Goal: Task Accomplishment & Management: Use online tool/utility

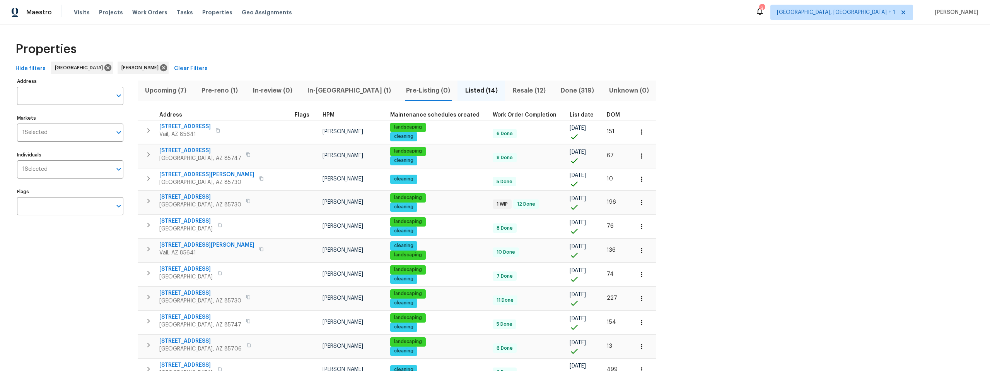
click at [321, 90] on span "In-reno (1)" at bounding box center [349, 90] width 89 height 11
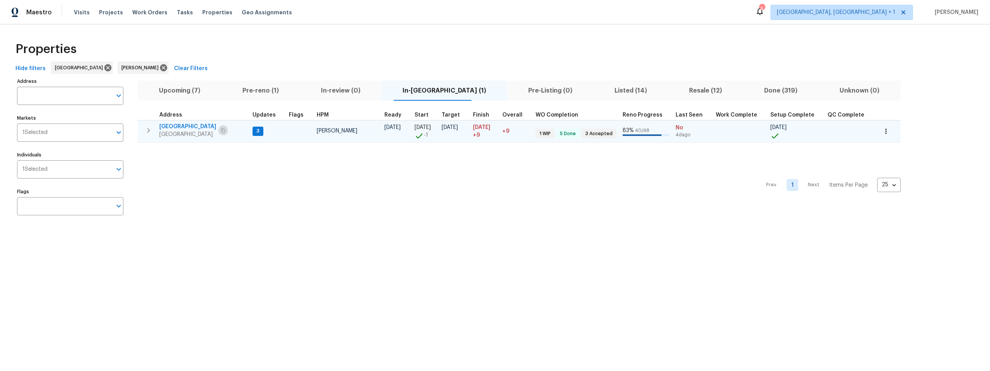
click at [221, 129] on icon "button" at bounding box center [223, 130] width 4 height 4
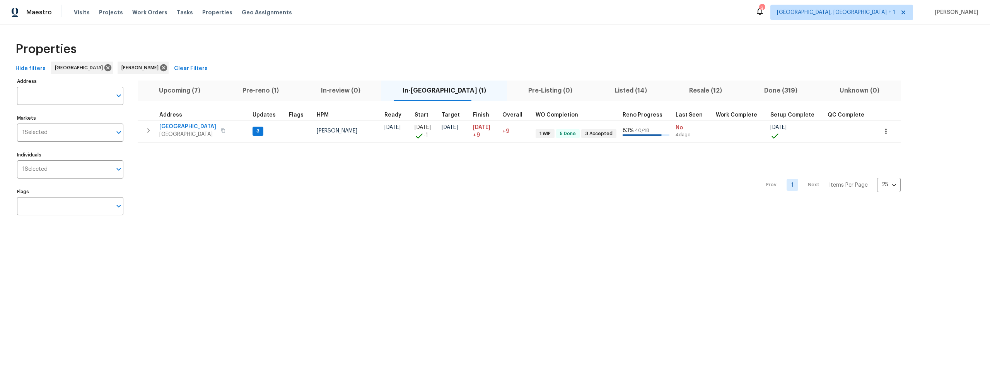
click at [269, 87] on span "Pre-reno (1)" at bounding box center [260, 90] width 69 height 11
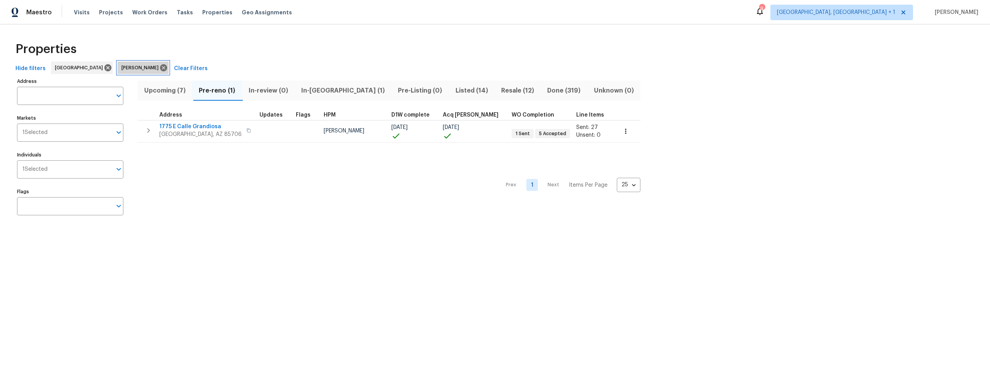
click at [160, 67] on icon at bounding box center [163, 67] width 7 height 7
click at [319, 88] on span "In-reno (3)" at bounding box center [343, 90] width 88 height 11
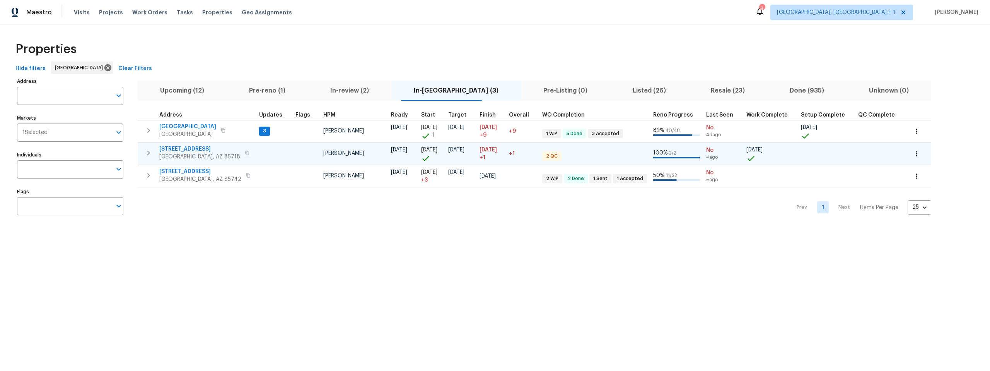
click at [245, 152] on icon "button" at bounding box center [247, 152] width 5 height 5
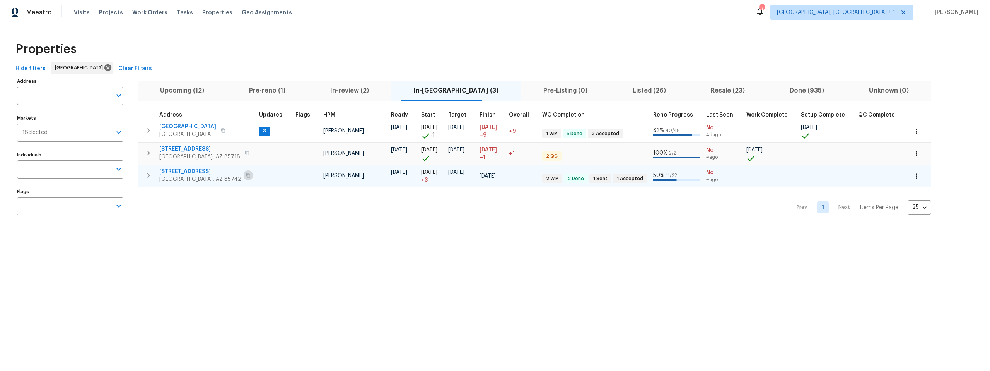
click at [244, 175] on button "button" at bounding box center [248, 175] width 9 height 11
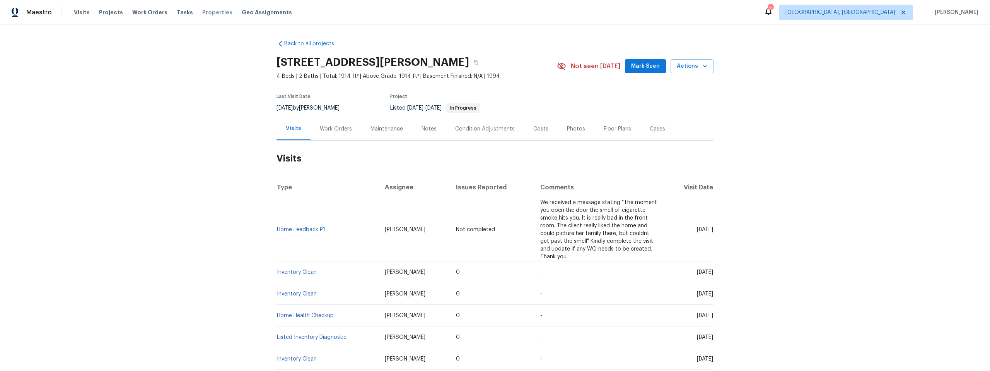
click at [202, 12] on span "Properties" at bounding box center [217, 13] width 30 height 8
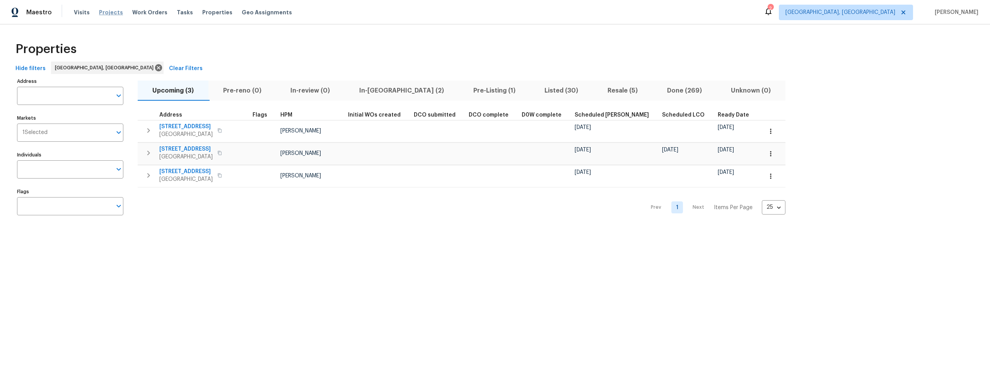
click at [114, 12] on span "Projects" at bounding box center [111, 13] width 24 height 8
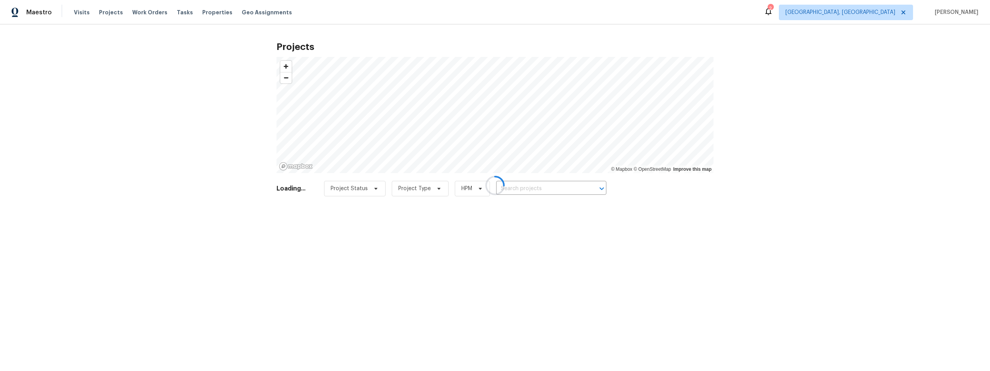
click at [905, 12] on div at bounding box center [495, 185] width 990 height 371
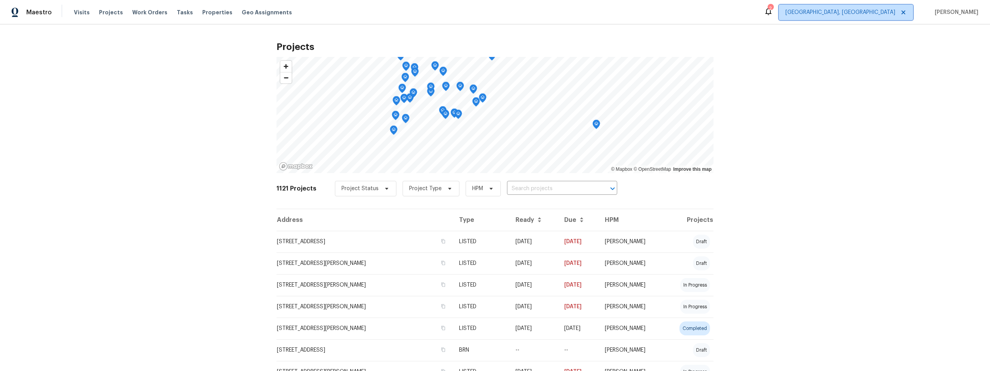
click at [895, 12] on span "Albuquerque, NM" at bounding box center [841, 13] width 110 height 8
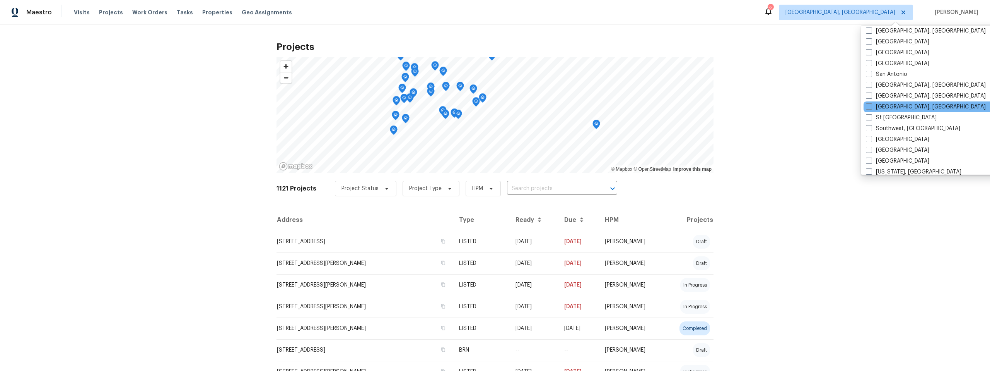
scroll to position [518, 0]
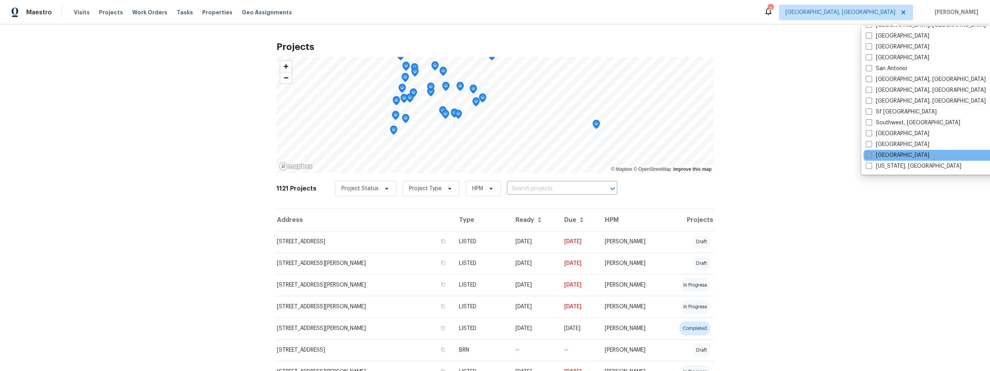
click at [869, 155] on span at bounding box center [869, 155] width 6 height 6
click at [869, 155] on input "Tucson" at bounding box center [868, 153] width 5 height 5
checkbox input "true"
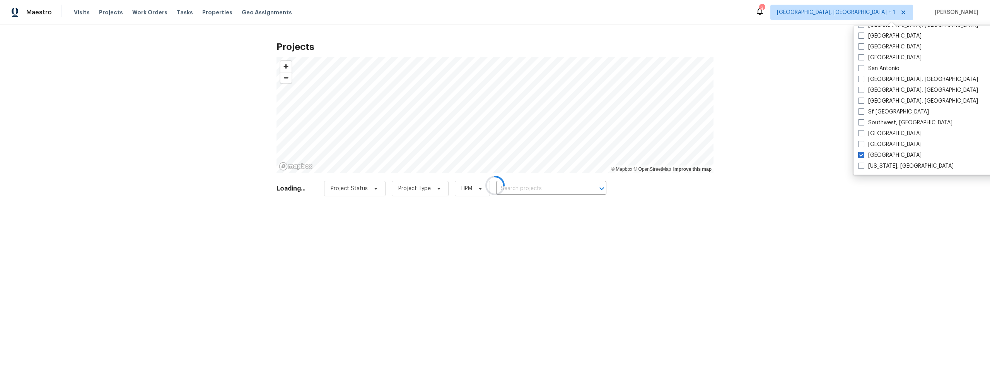
click at [82, 14] on div at bounding box center [495, 185] width 990 height 371
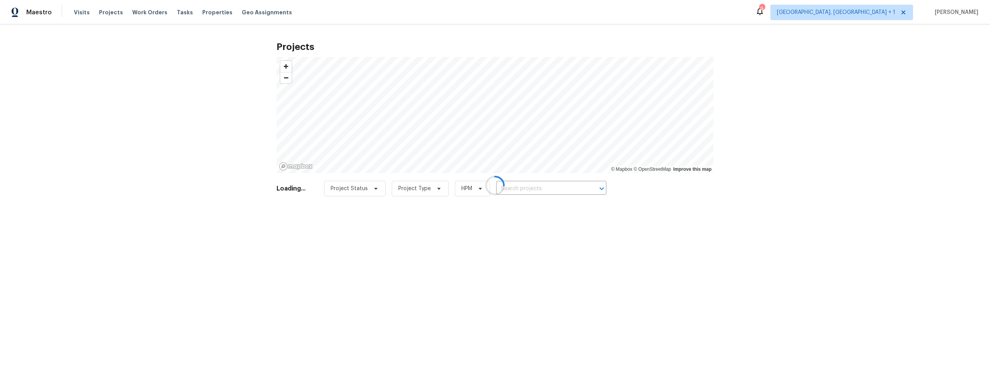
click at [80, 12] on div at bounding box center [495, 185] width 990 height 371
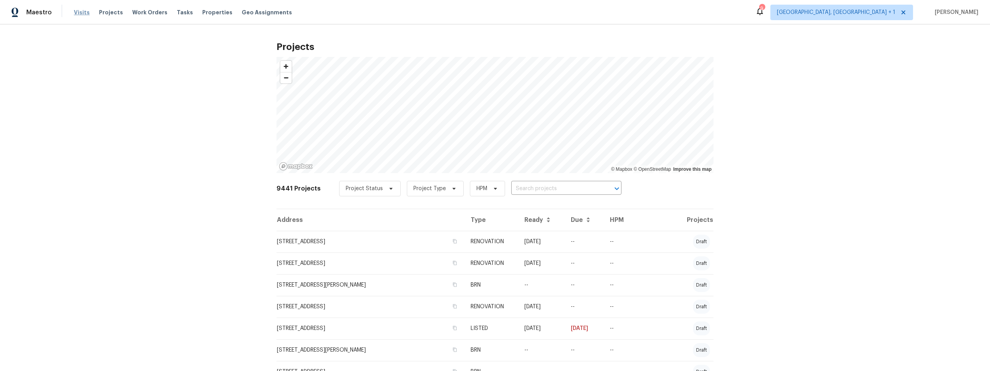
click at [81, 12] on span "Visits" at bounding box center [82, 13] width 16 height 8
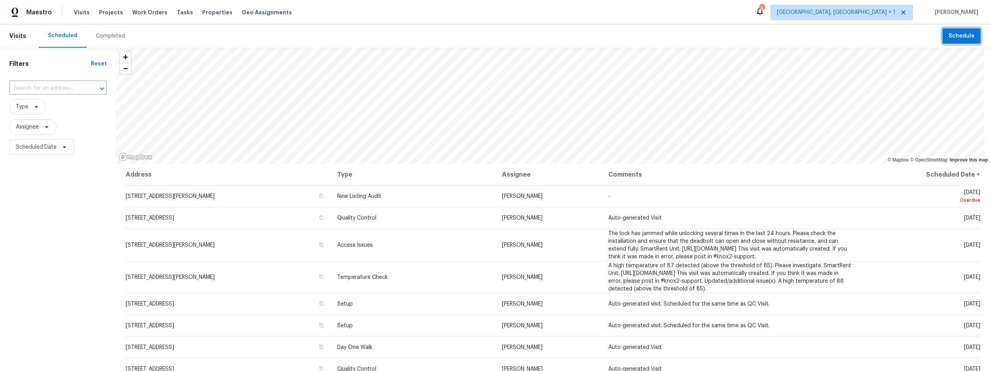
click at [952, 33] on span "Schedule" at bounding box center [962, 36] width 26 height 10
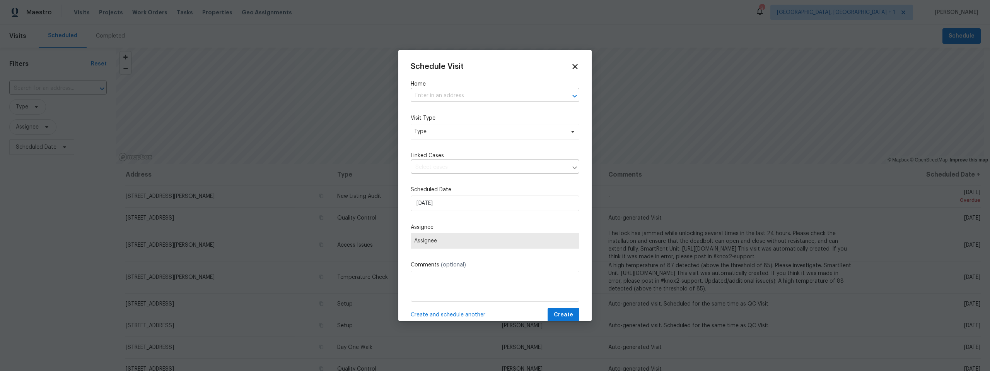
click at [499, 98] on input "text" at bounding box center [484, 96] width 147 height 12
paste input "7437 E Calle Sinaloa Tucson AZ 85710"
type input "7437 E Calle Sinaloa Tucson AZ 85710"
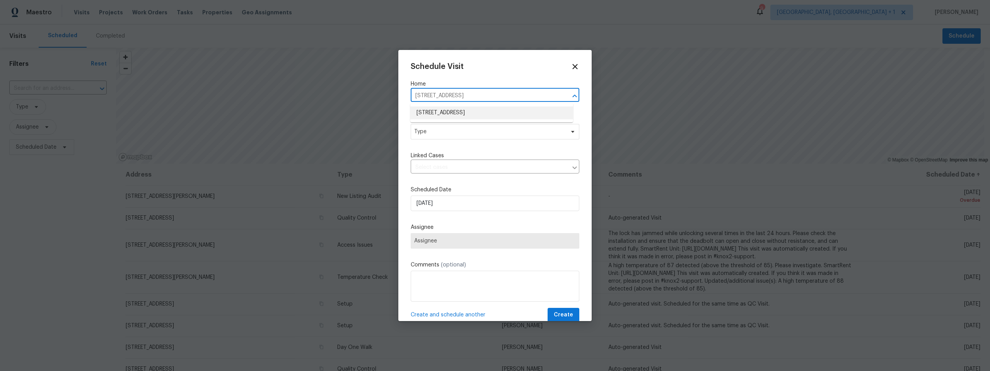
click at [441, 116] on li "7437 E Calle Sinaloa, Tucson, AZ 85710" at bounding box center [491, 112] width 163 height 13
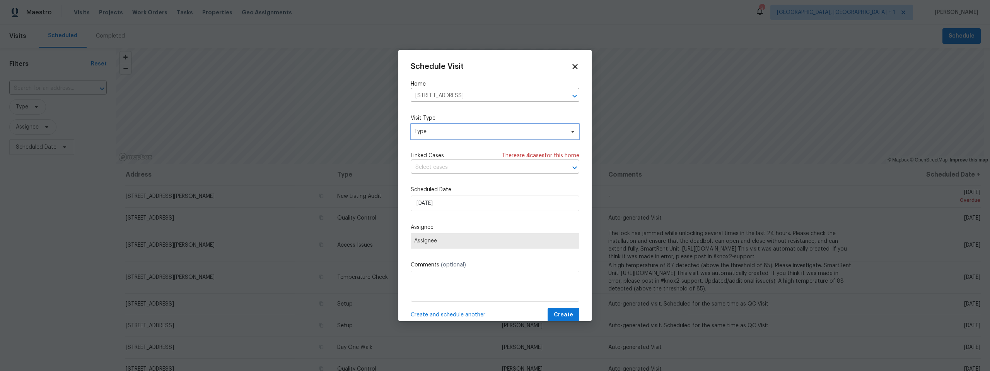
click at [441, 134] on span "Type" at bounding box center [489, 132] width 150 height 8
type input "pr"
click at [430, 198] on div "Progress" at bounding box center [426, 200] width 22 height 8
click at [445, 240] on span "Assignee" at bounding box center [490, 240] width 152 height 6
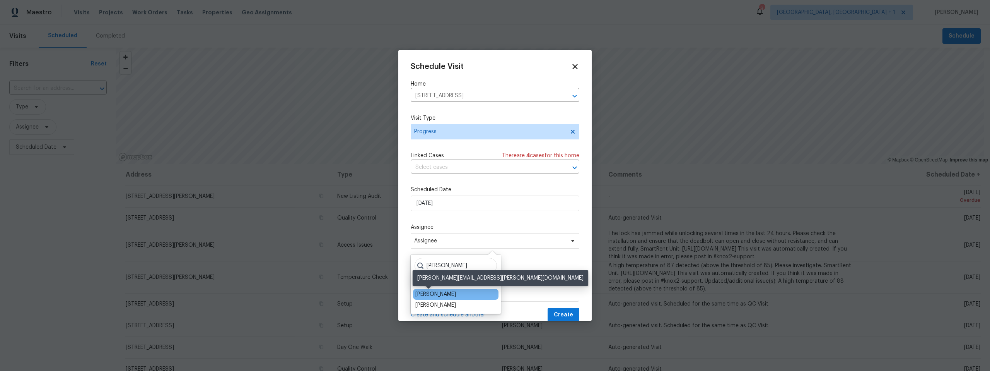
type input "john"
drag, startPoint x: 437, startPoint y: 295, endPoint x: 444, endPoint y: 295, distance: 7.3
click at [437, 295] on div "[PERSON_NAME]" at bounding box center [435, 294] width 41 height 8
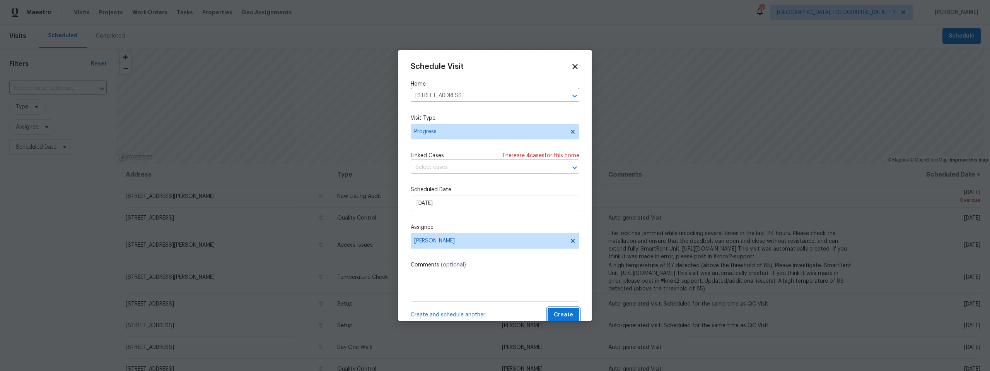
click at [555, 314] on span "Create" at bounding box center [563, 315] width 19 height 10
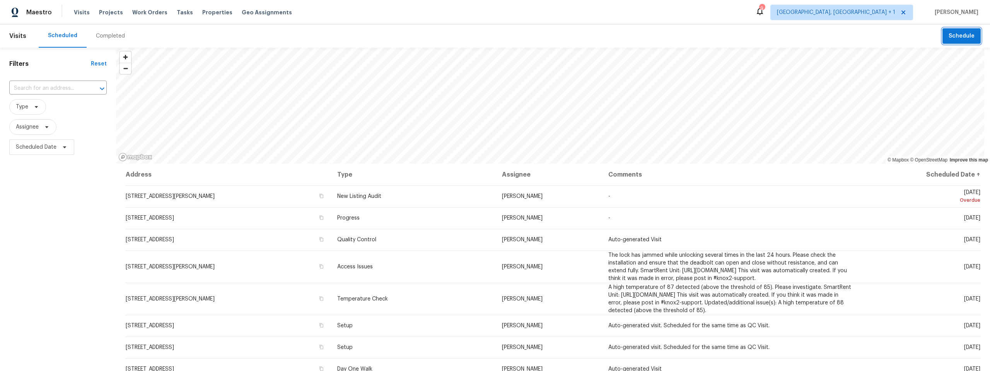
click at [949, 35] on span "Schedule" at bounding box center [962, 36] width 26 height 10
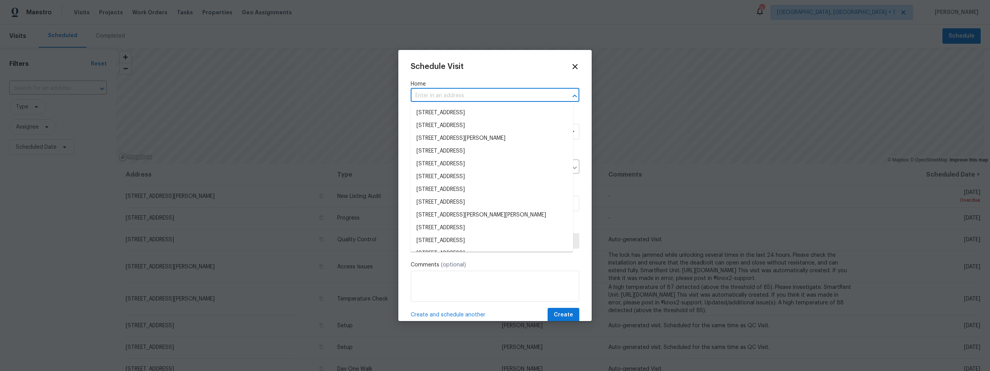
paste input "2016 E River Rd Unit 101 Tucson AZ 85718"
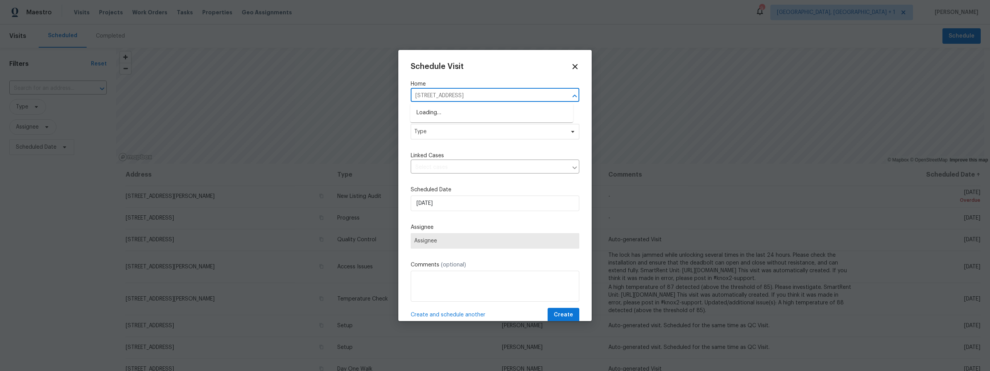
type input "2016 E River Rd"
click at [469, 124] on li "2016 E River Rd Unit 101, Tucson, AZ 85718" at bounding box center [491, 125] width 163 height 13
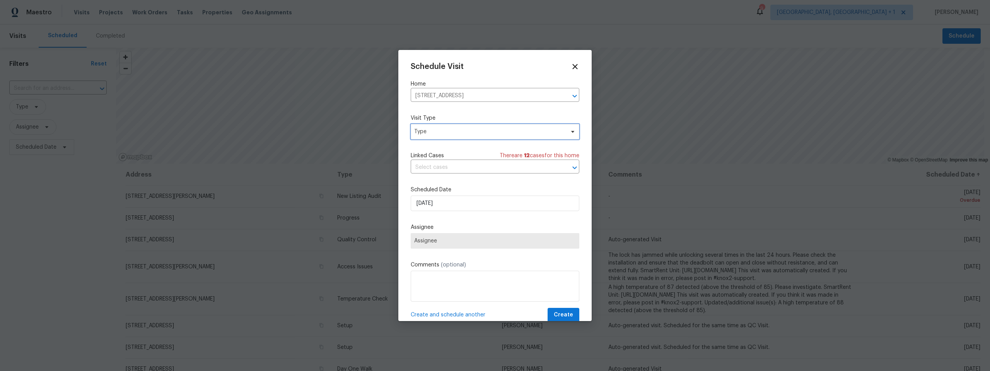
click at [455, 134] on span "Type" at bounding box center [489, 132] width 150 height 8
type input "new"
click at [441, 165] on div "New Listing Audit" at bounding box center [437, 168] width 44 height 8
click at [571, 131] on icon at bounding box center [573, 132] width 4 height 4
click at [453, 131] on span "Type" at bounding box center [489, 132] width 150 height 8
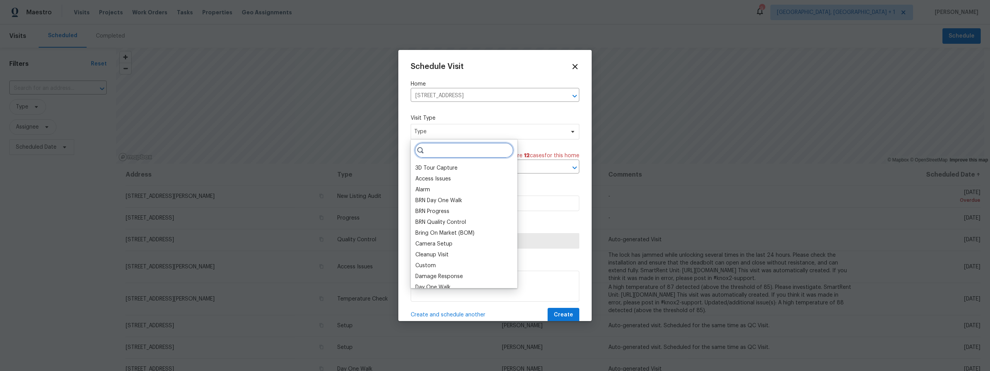
click at [453, 150] on input "search" at bounding box center [464, 149] width 99 height 15
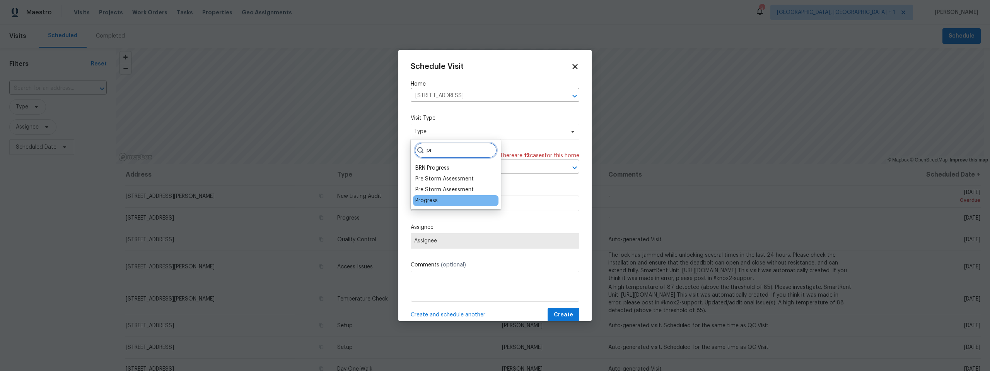
type input "pr"
click at [444, 198] on div "Progress" at bounding box center [455, 200] width 85 height 11
click at [424, 197] on div "Progress" at bounding box center [426, 200] width 22 height 8
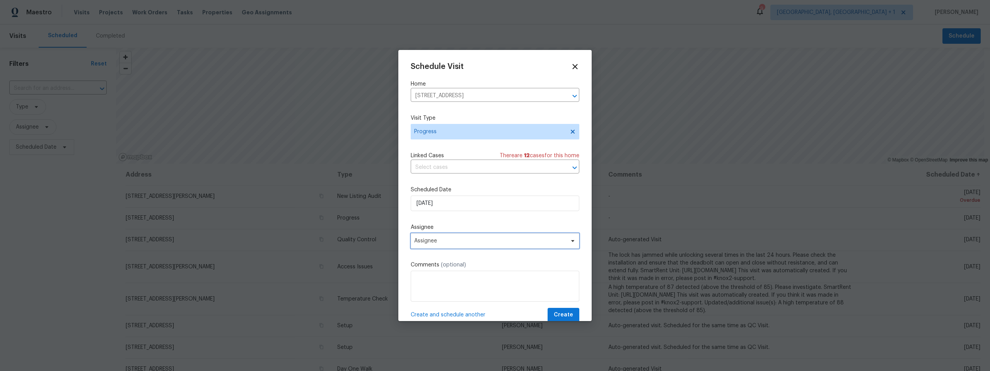
click at [459, 239] on span "Assignee" at bounding box center [490, 240] width 152 height 6
type input "john"
click at [447, 303] on div "[PERSON_NAME]" at bounding box center [455, 304] width 85 height 11
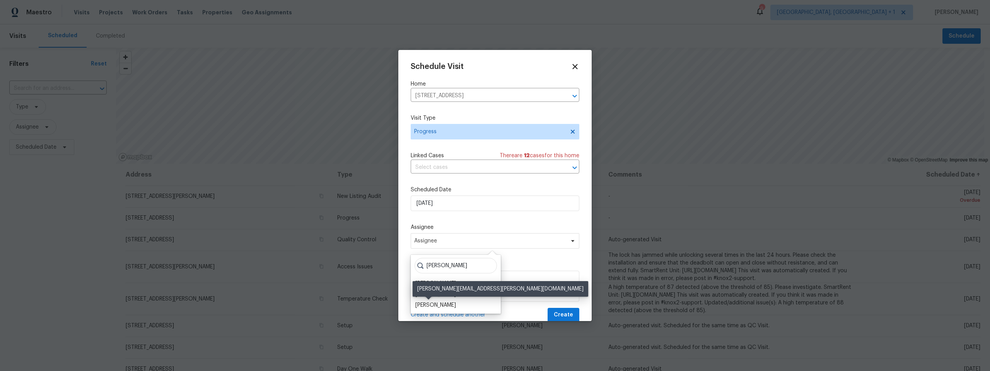
click at [437, 303] on div "[PERSON_NAME]" at bounding box center [435, 305] width 41 height 8
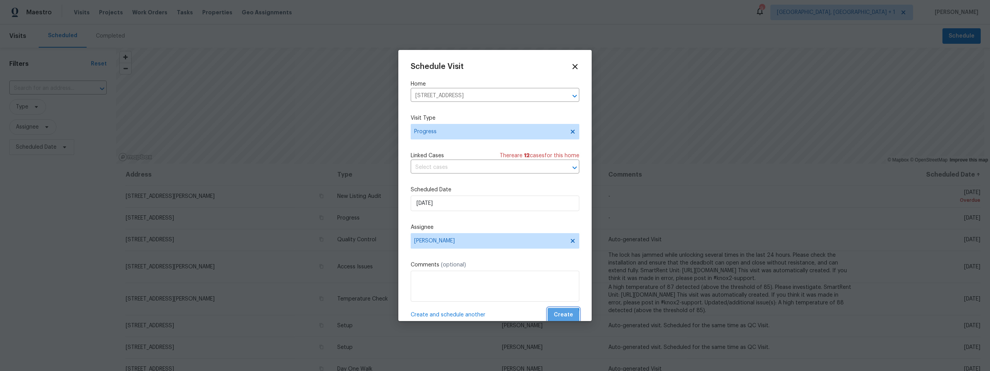
click at [557, 316] on span "Create" at bounding box center [563, 315] width 19 height 10
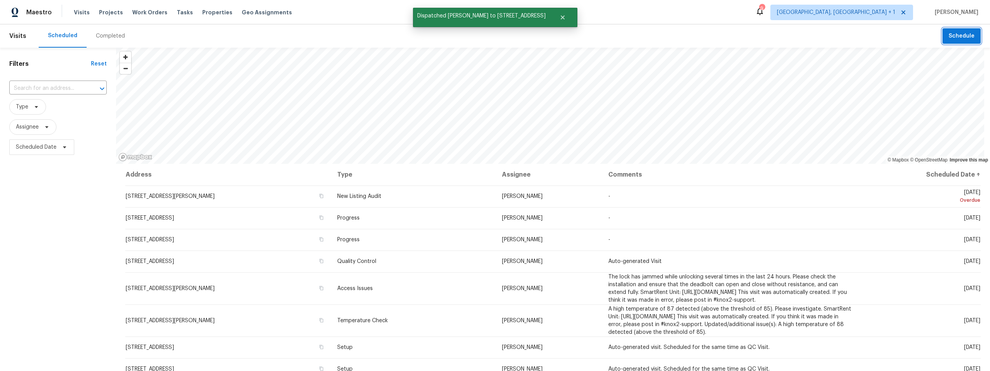
click at [946, 43] on button "Schedule" at bounding box center [962, 36] width 38 height 16
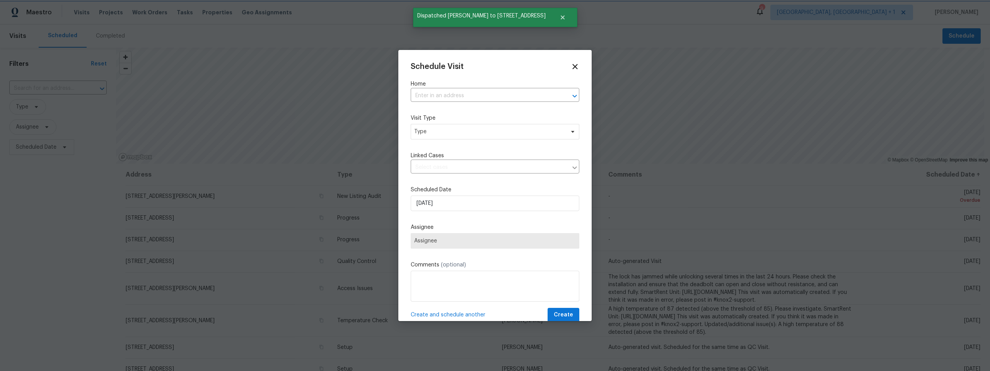
click at [686, 29] on div at bounding box center [495, 185] width 990 height 371
click at [572, 66] on icon at bounding box center [574, 66] width 5 height 5
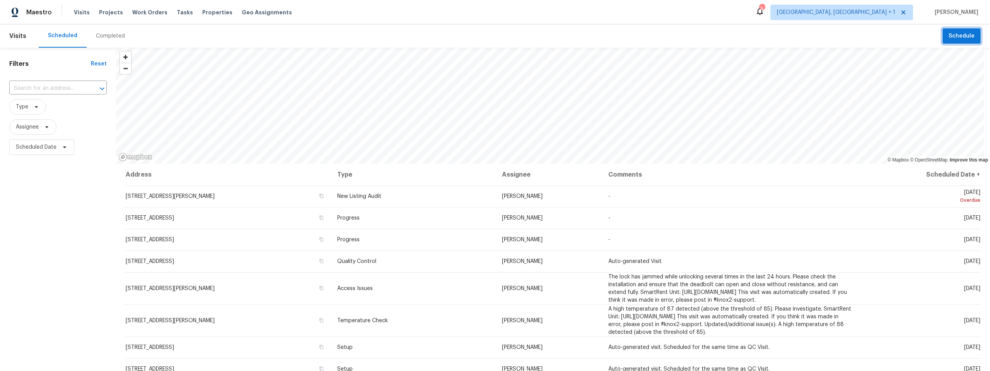
click at [951, 39] on span "Schedule" at bounding box center [962, 36] width 26 height 10
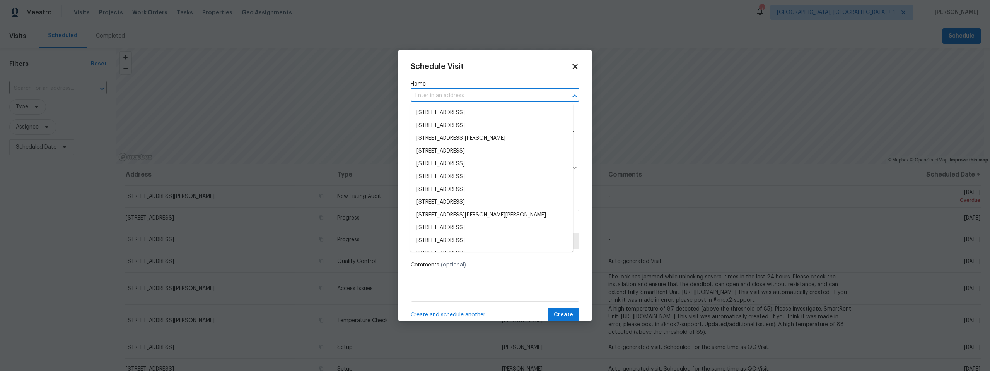
click at [497, 92] on input "text" at bounding box center [484, 96] width 147 height 12
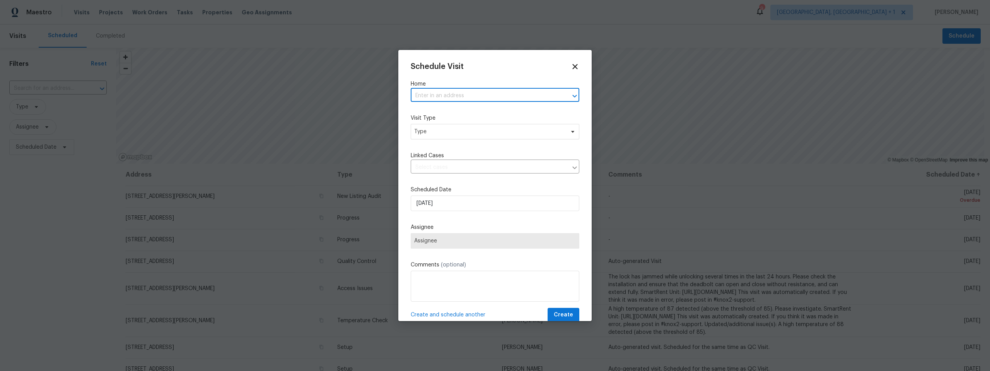
paste input "5141 W Aquamarine St Tucson AZ 85742"
type input "5141 W Aquamarine St Tucson AZ 85742"
click at [454, 113] on li "5141 W Aquamarine St, Tucson, AZ 85742" at bounding box center [491, 112] width 163 height 13
click at [451, 131] on span "Type" at bounding box center [489, 132] width 150 height 8
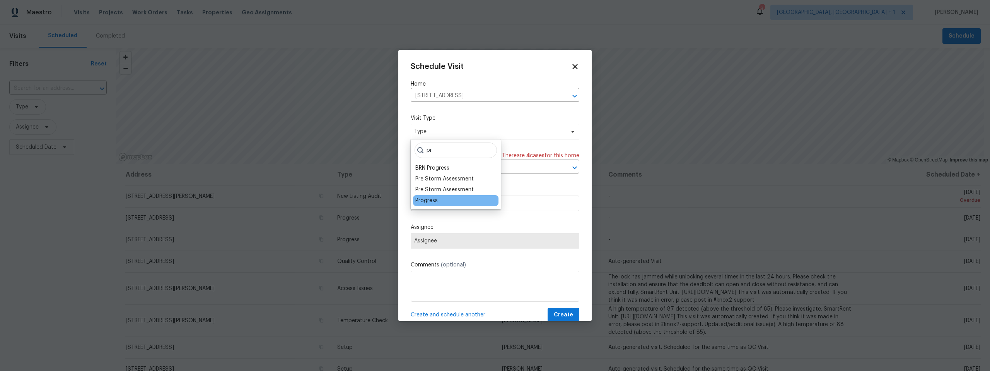
type input "pr"
click at [427, 201] on div "Progress" at bounding box center [426, 200] width 22 height 8
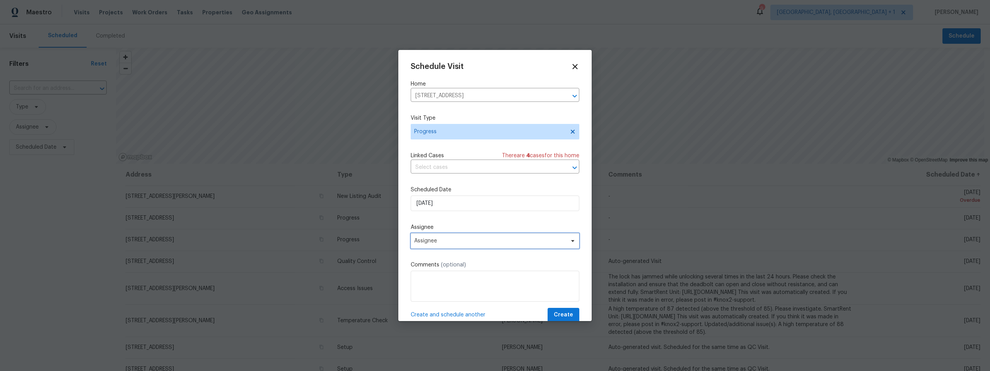
click at [450, 241] on span "Assignee" at bounding box center [490, 240] width 152 height 6
type input "john"
click at [445, 300] on div "[PERSON_NAME]" at bounding box center [455, 304] width 85 height 11
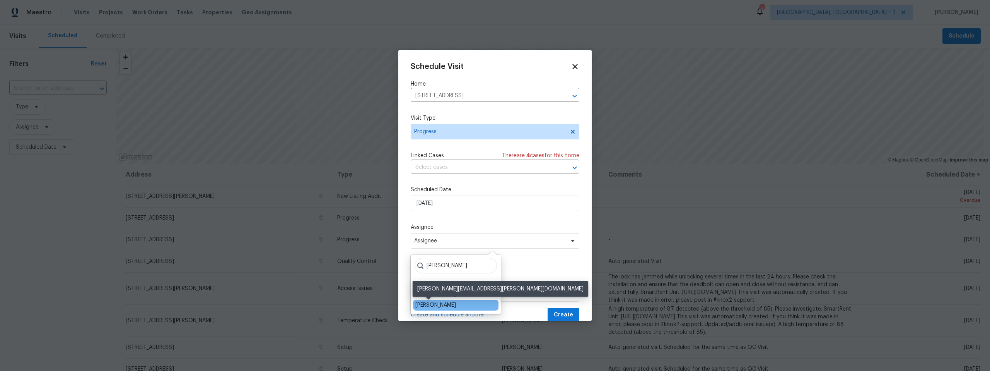
click at [422, 301] on div "[PERSON_NAME]" at bounding box center [435, 305] width 41 height 8
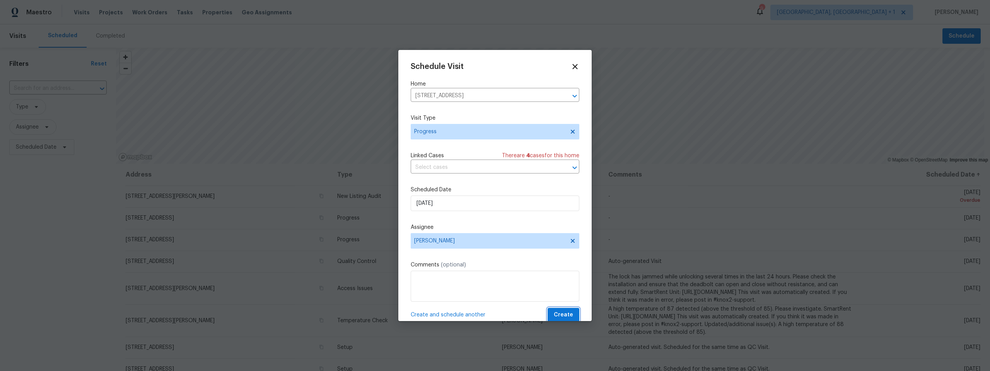
click at [570, 313] on button "Create" at bounding box center [564, 314] width 32 height 14
